Goal: Check status

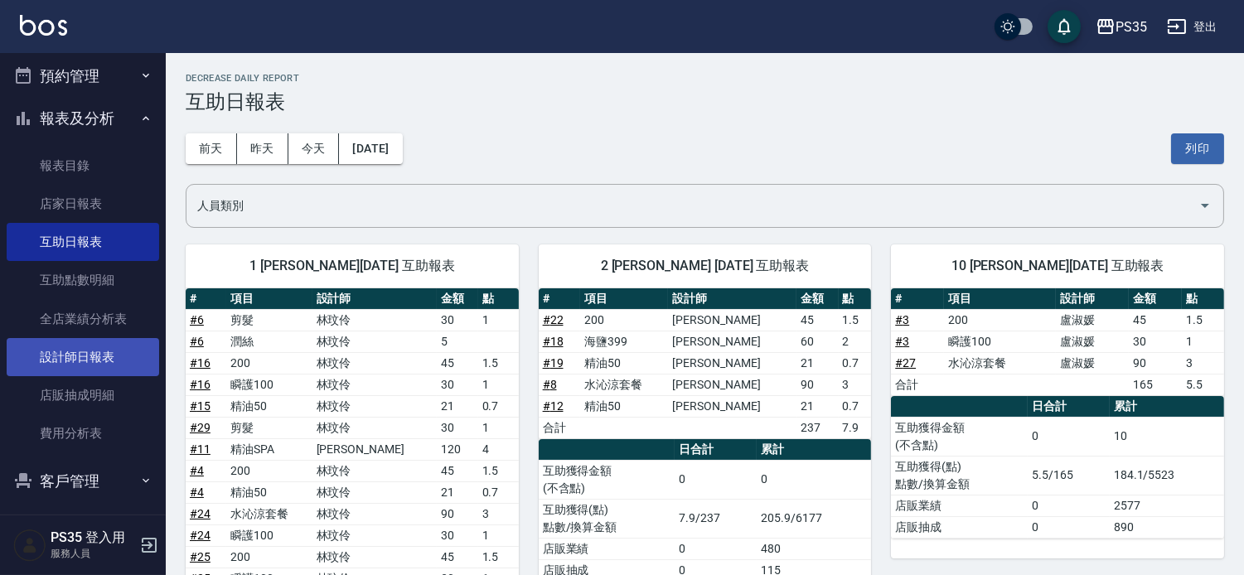
click at [73, 352] on link "設計師日報表" at bounding box center [83, 357] width 152 height 38
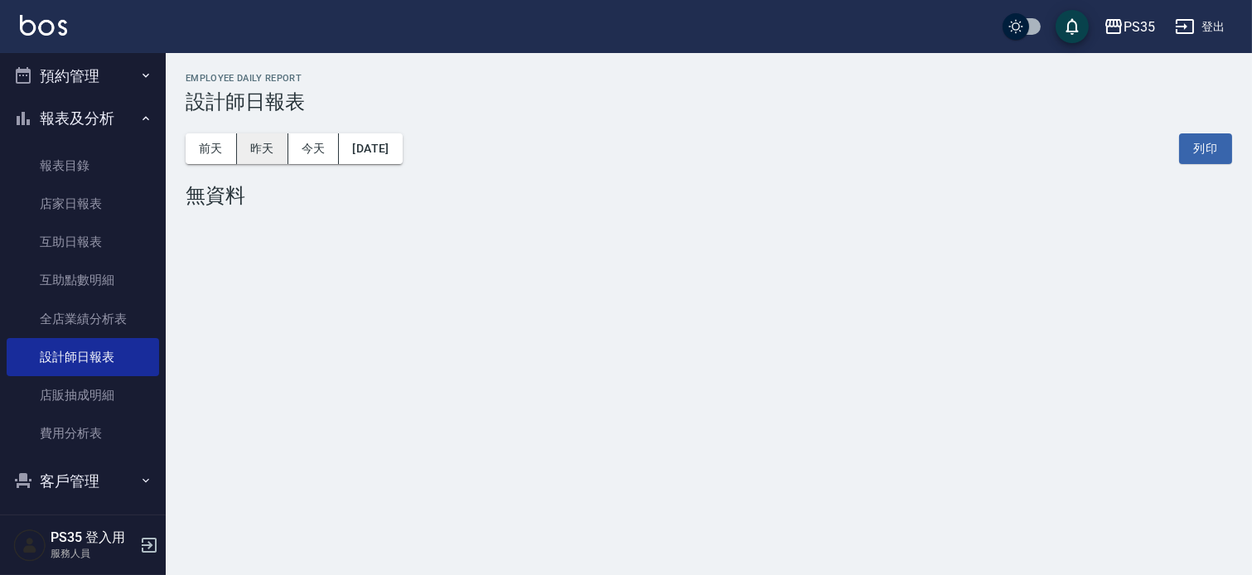
click at [254, 146] on button "昨天" at bounding box center [262, 148] width 51 height 31
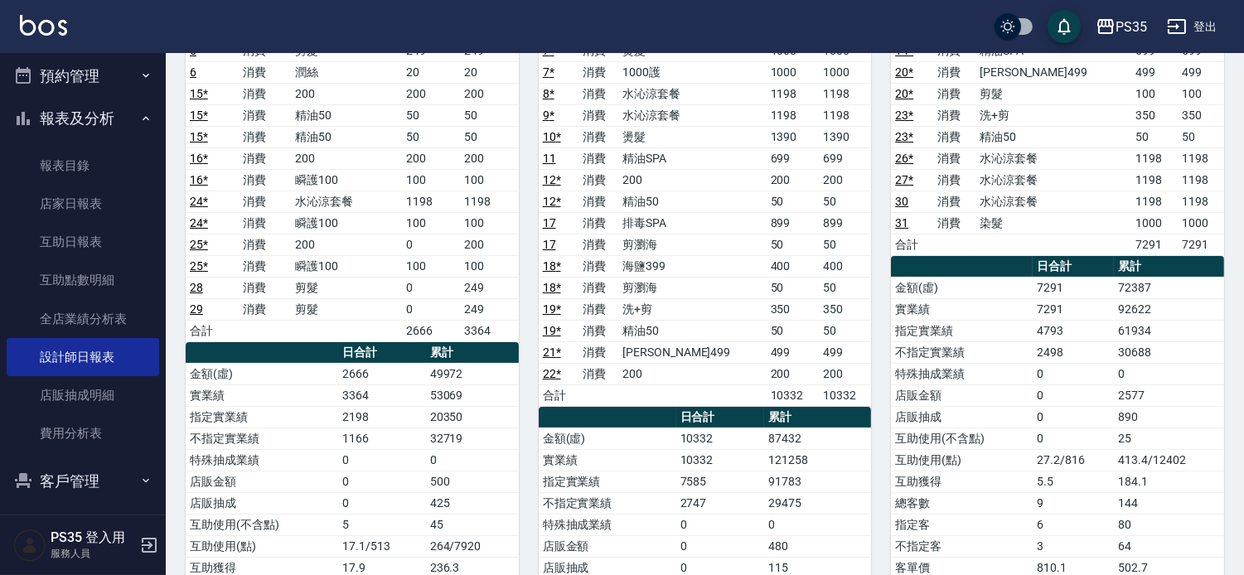
scroll to position [276, 0]
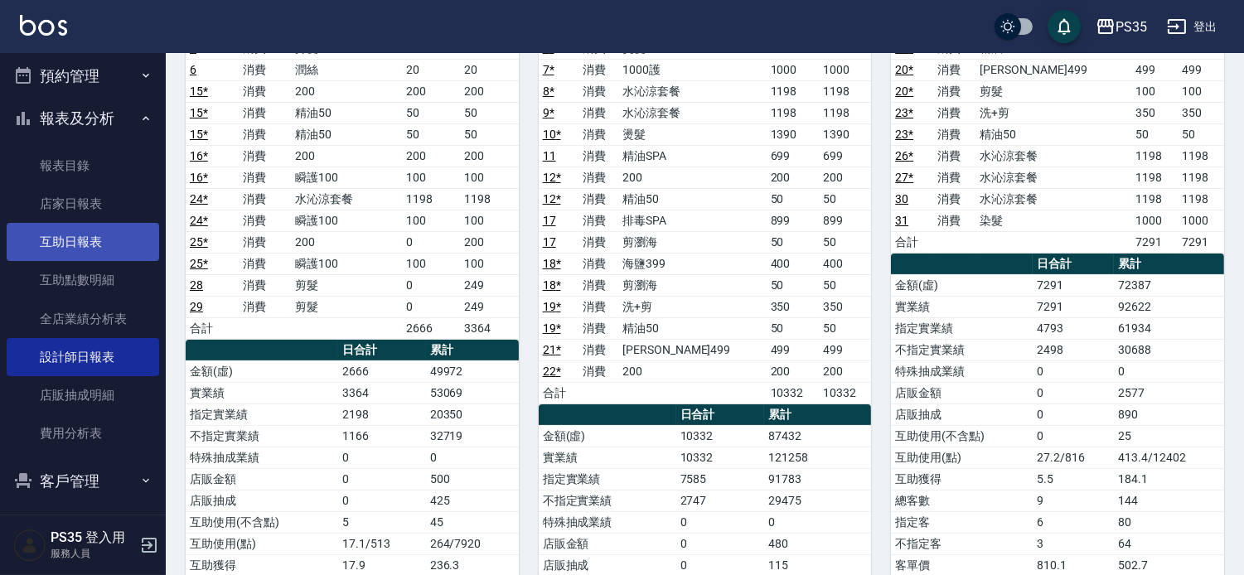
click at [81, 235] on link "互助日報表" at bounding box center [83, 242] width 152 height 38
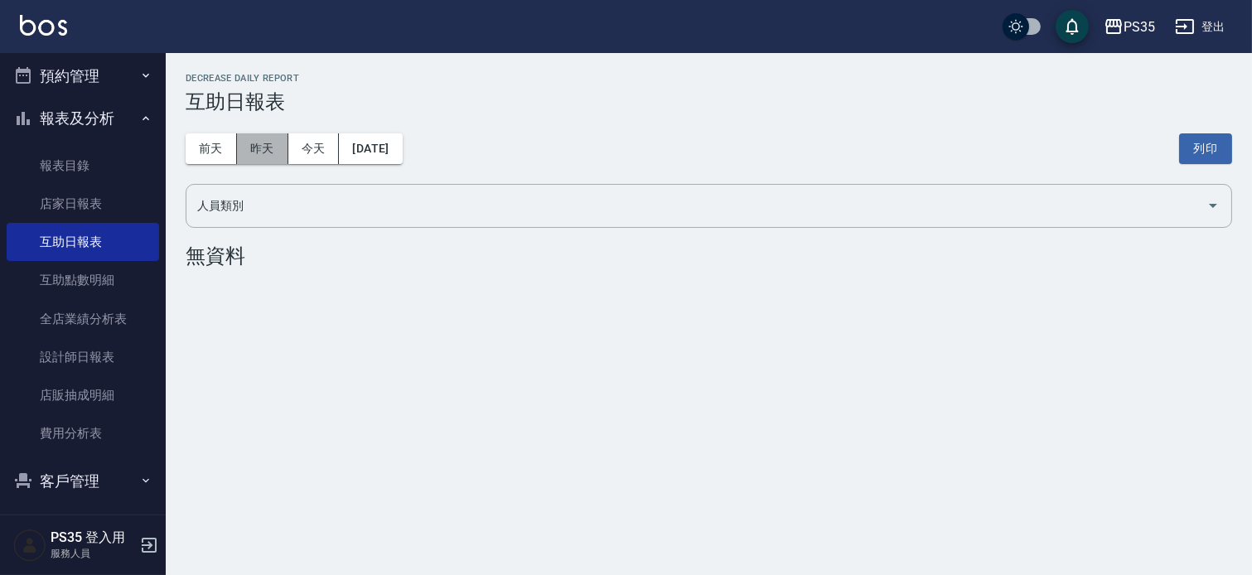
click at [253, 149] on button "昨天" at bounding box center [262, 148] width 51 height 31
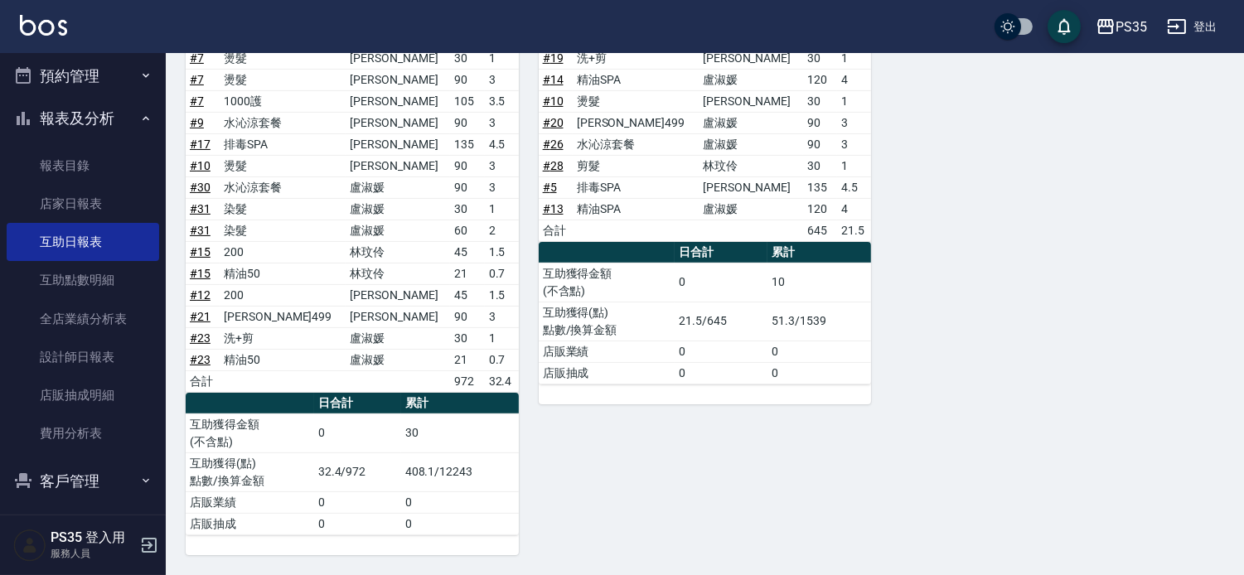
scroll to position [814, 0]
click at [406, 299] on td "[PERSON_NAME]" at bounding box center [398, 295] width 104 height 22
